Goal: Information Seeking & Learning: Learn about a topic

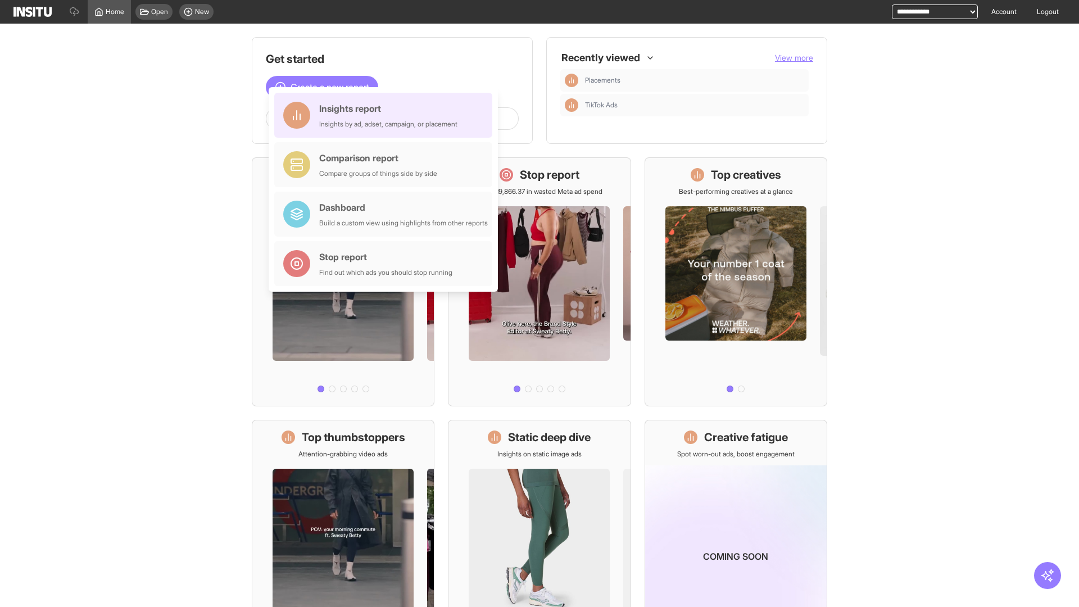
click at [386, 115] on div "Insights report Insights by ad, adset, campaign, or placement" at bounding box center [388, 115] width 138 height 27
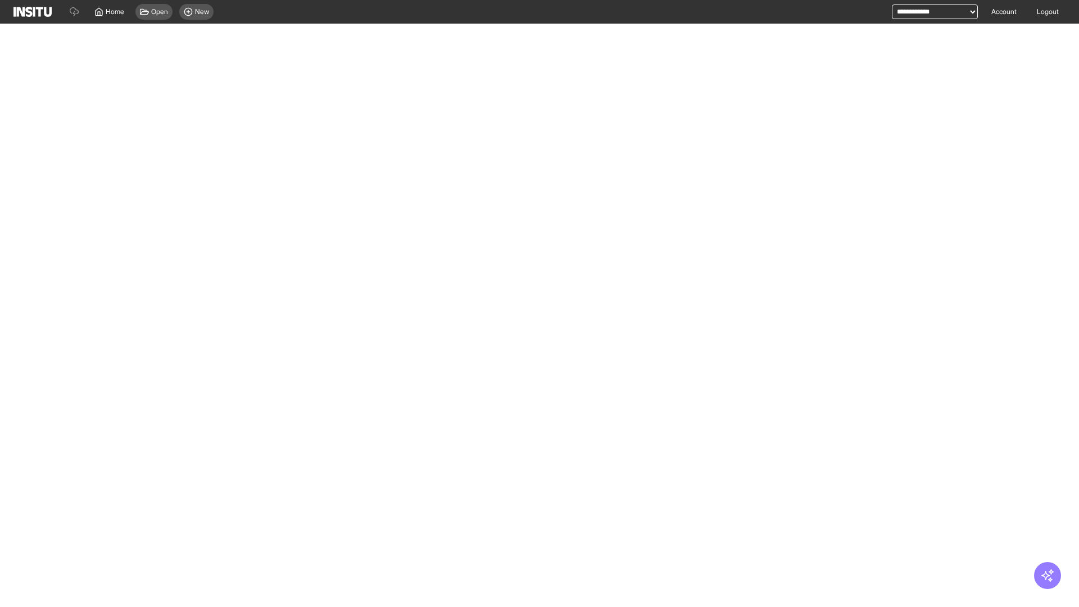
select select "**"
